Goal: Navigation & Orientation: Go to known website

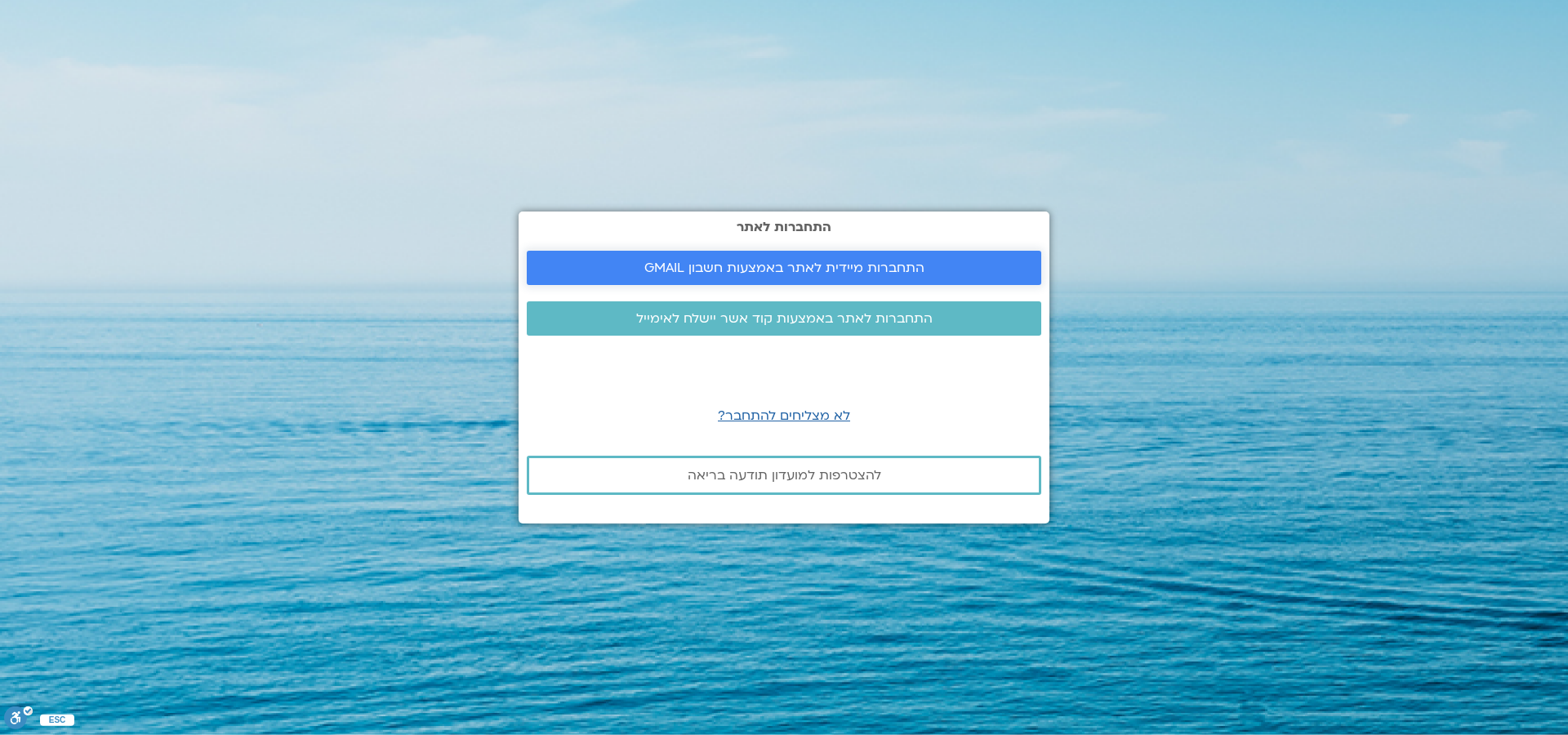
click at [700, 268] on span "התחברות מיידית לאתר באמצעות חשבון GMAIL" at bounding box center [784, 267] width 280 height 15
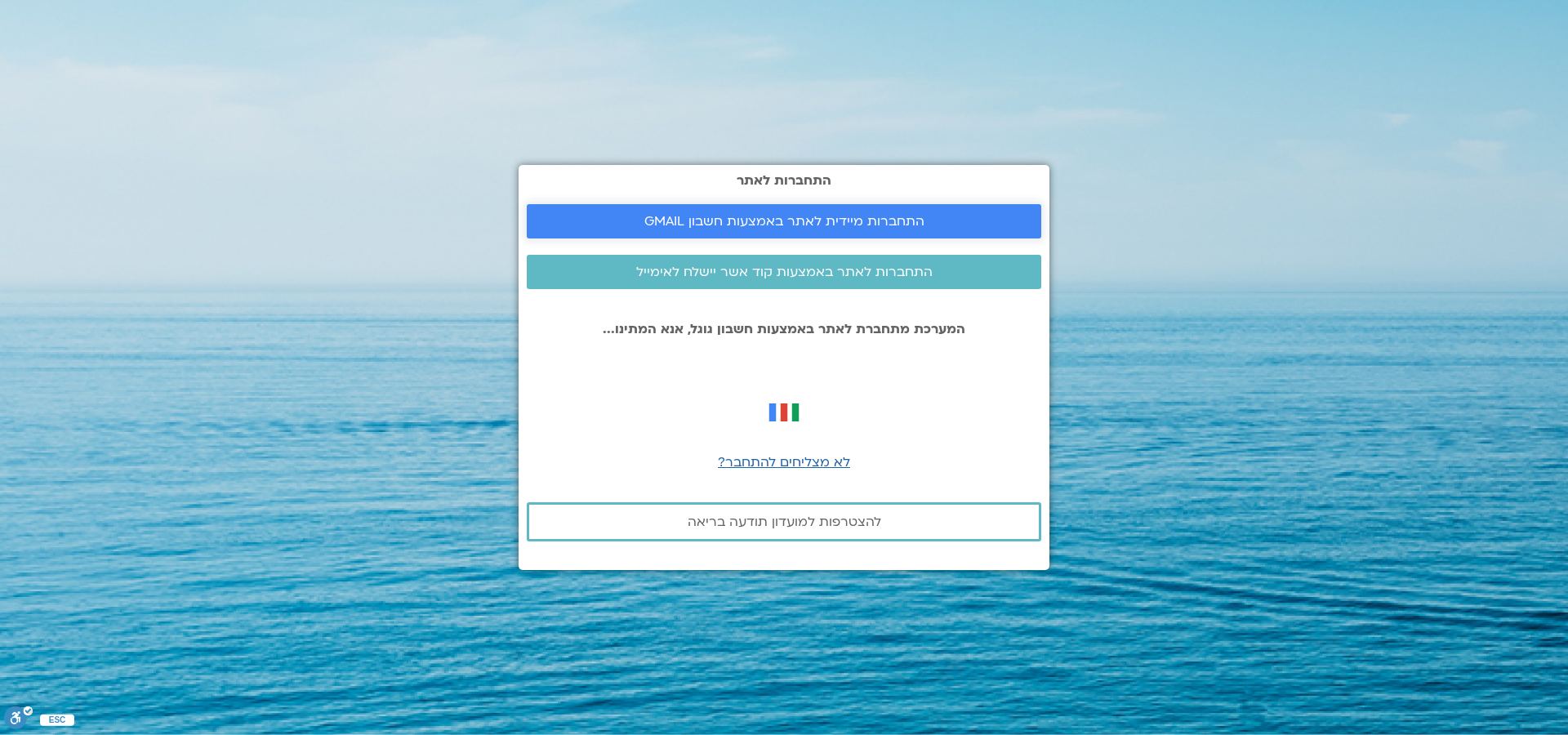
click at [684, 221] on span "התחברות מיידית לאתר באמצעות חשבון GMAIL" at bounding box center [784, 221] width 280 height 15
click at [786, 460] on span "לא מצליחים להתחבר?" at bounding box center [784, 462] width 132 height 18
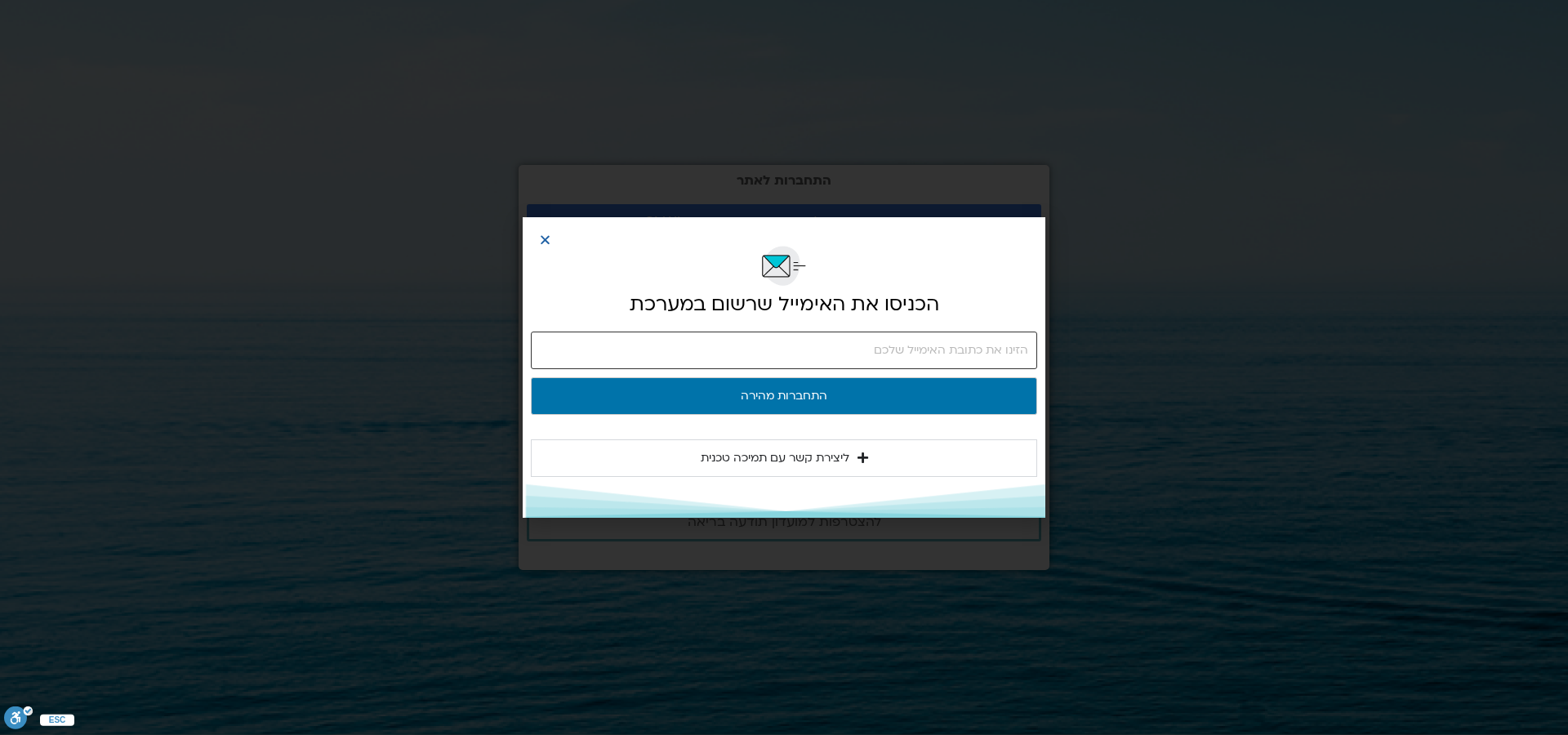
click at [872, 349] on input "email" at bounding box center [784, 351] width 506 height 37
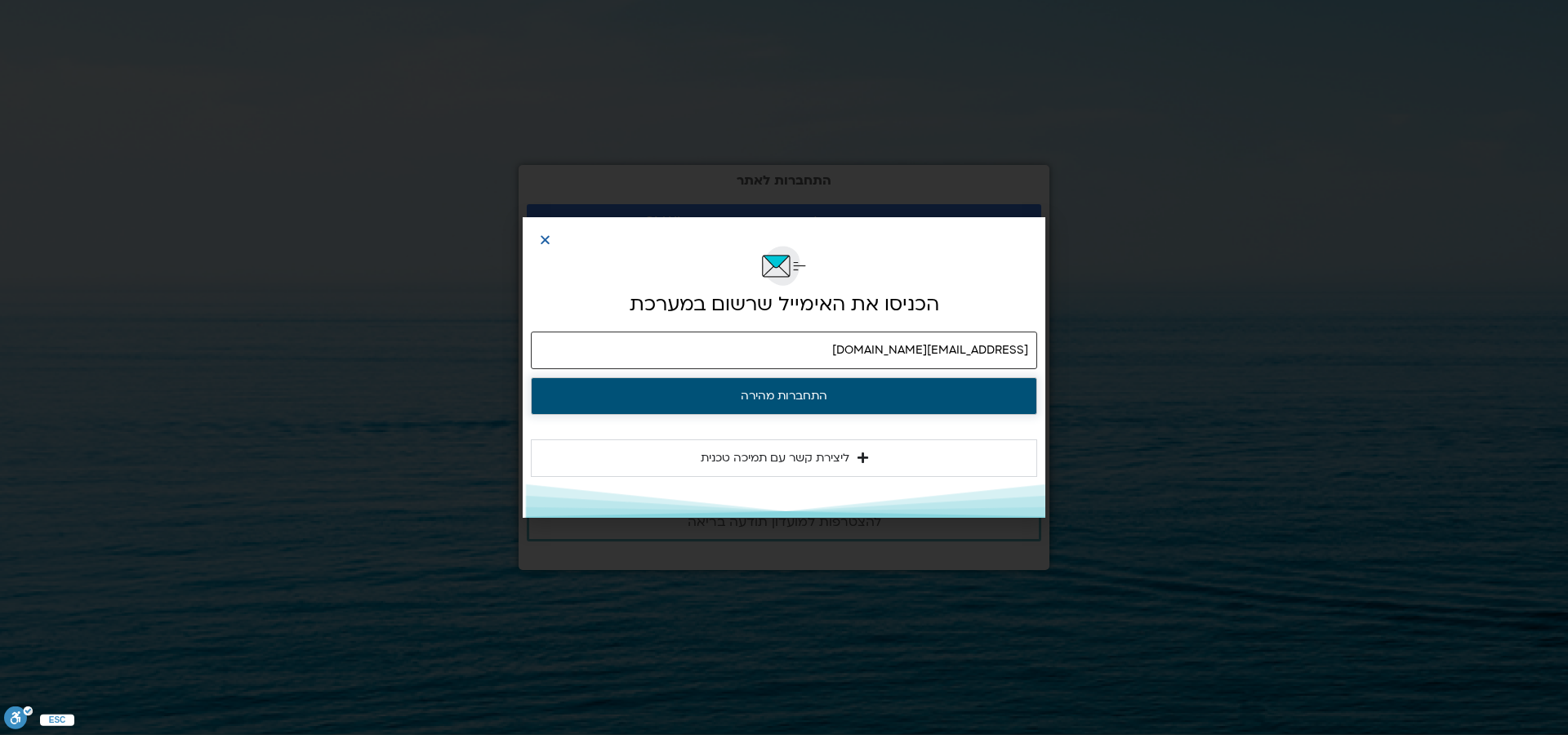
type input "colormyway@gmail.com"
click at [772, 397] on button "התחברות מהירה" at bounding box center [784, 396] width 506 height 37
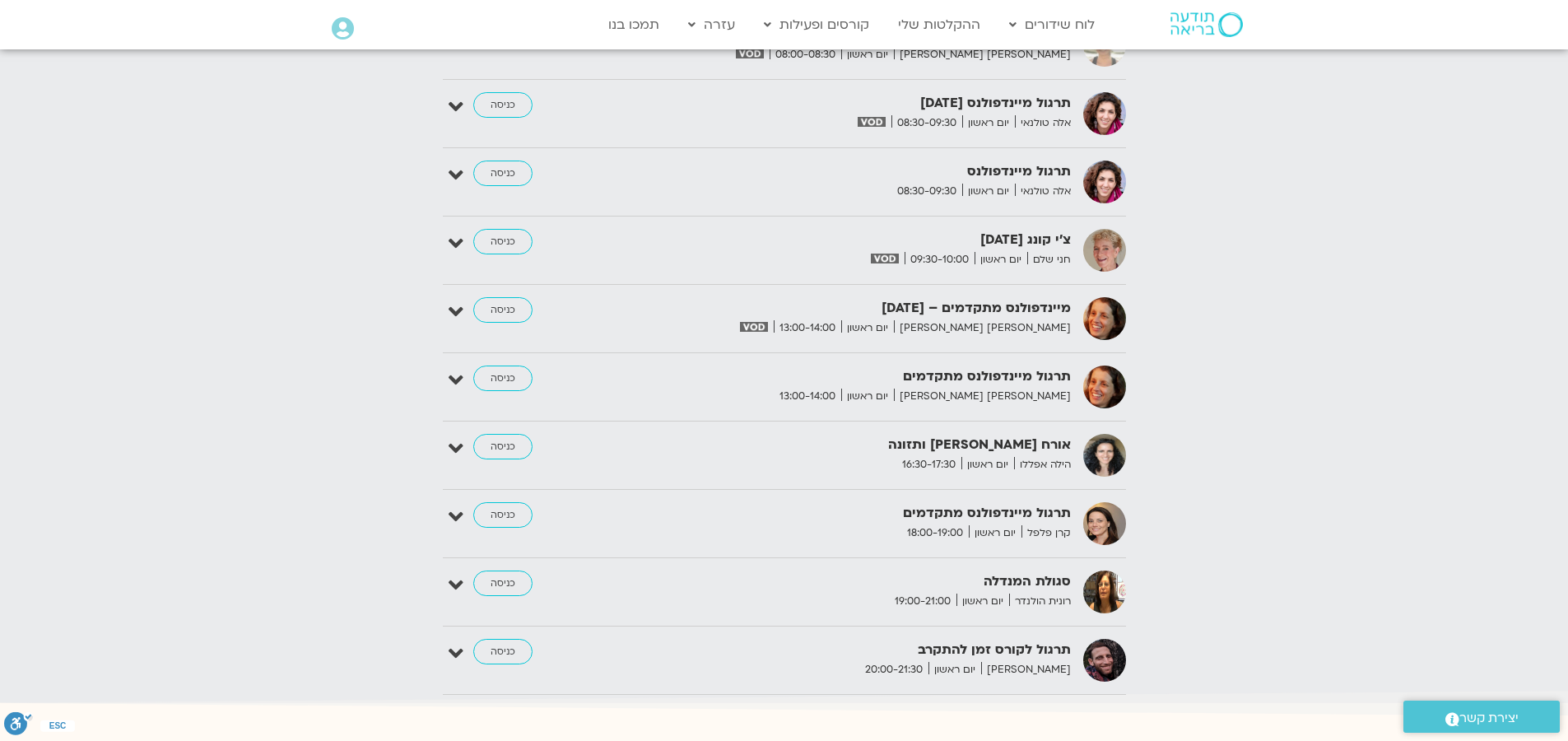
scroll to position [2219, 0]
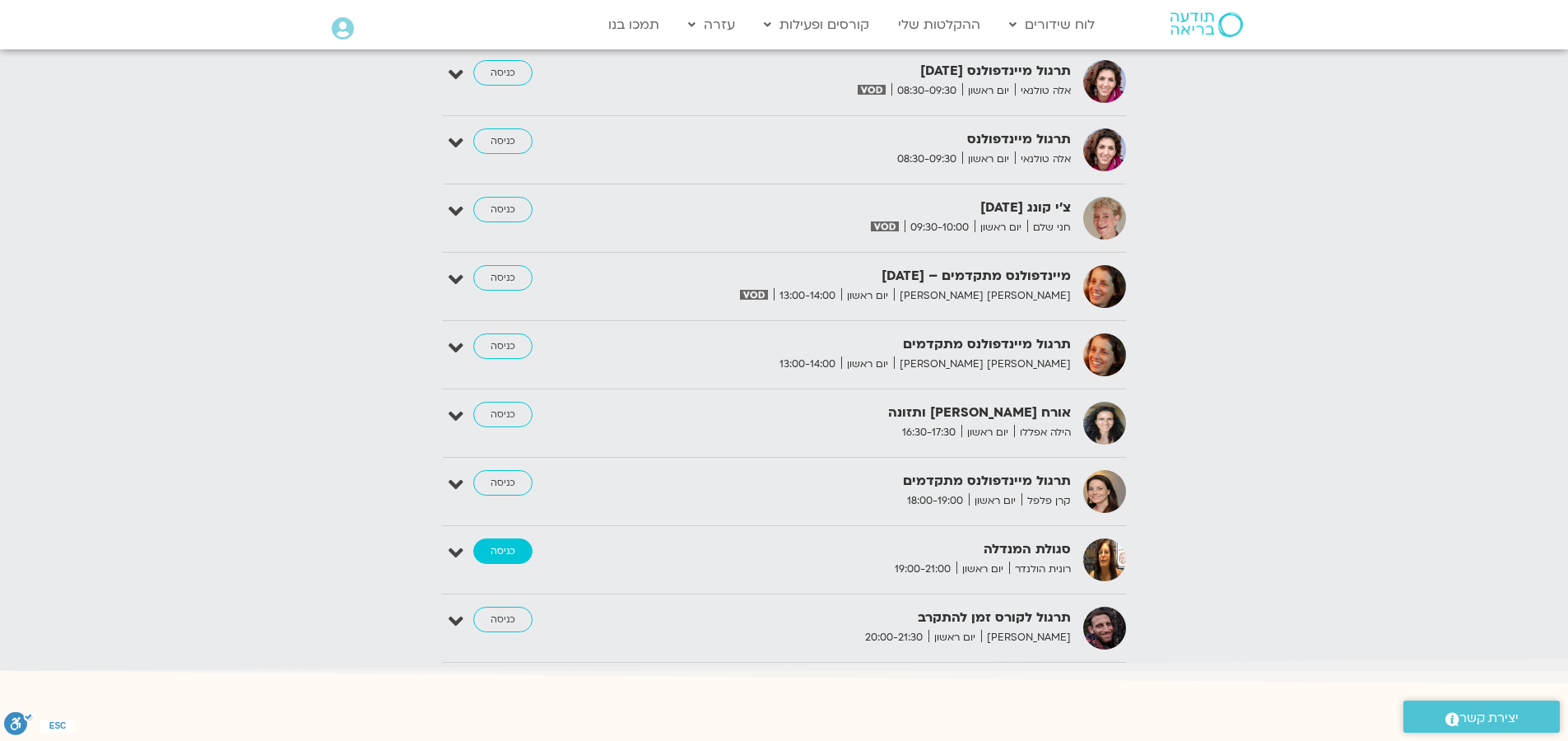
click at [495, 544] on link "כניסה" at bounding box center [502, 552] width 59 height 27
